Goal: Transaction & Acquisition: Purchase product/service

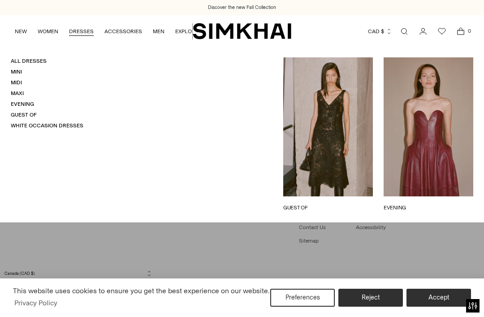
click at [13, 83] on link "Midi" at bounding box center [16, 82] width 11 height 6
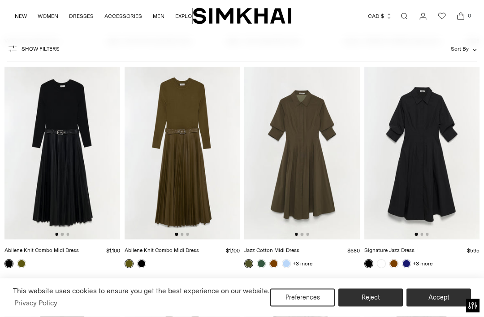
scroll to position [1577, 0]
click at [435, 153] on img at bounding box center [422, 152] width 116 height 173
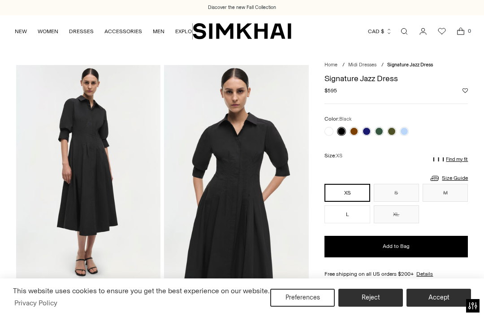
click at [329, 130] on link at bounding box center [328, 131] width 9 height 9
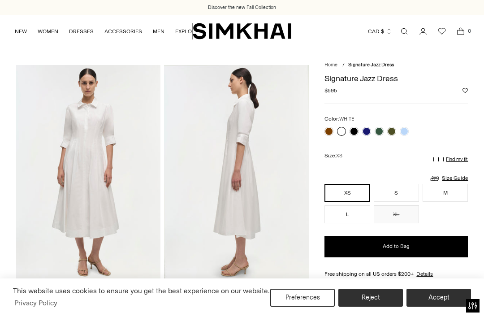
click at [406, 133] on link at bounding box center [403, 131] width 9 height 9
